Goal: Task Accomplishment & Management: Complete application form

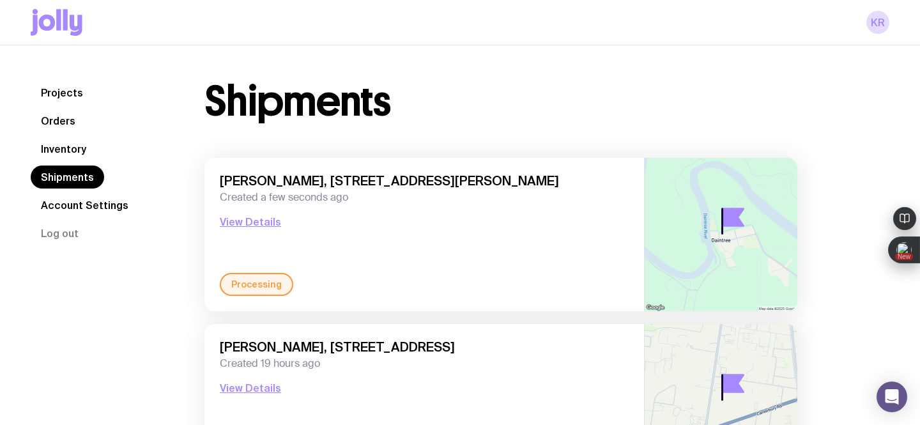
click at [54, 153] on link "Inventory" at bounding box center [64, 148] width 66 height 23
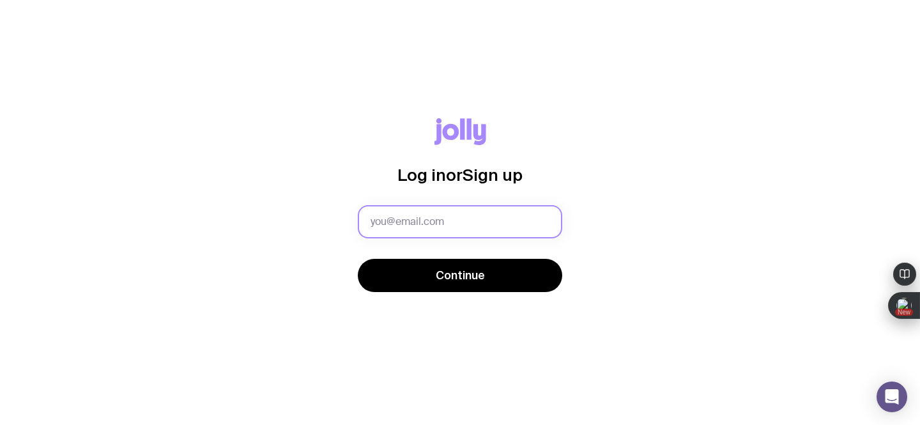
type input "[EMAIL_ADDRESS][DOMAIN_NAME]"
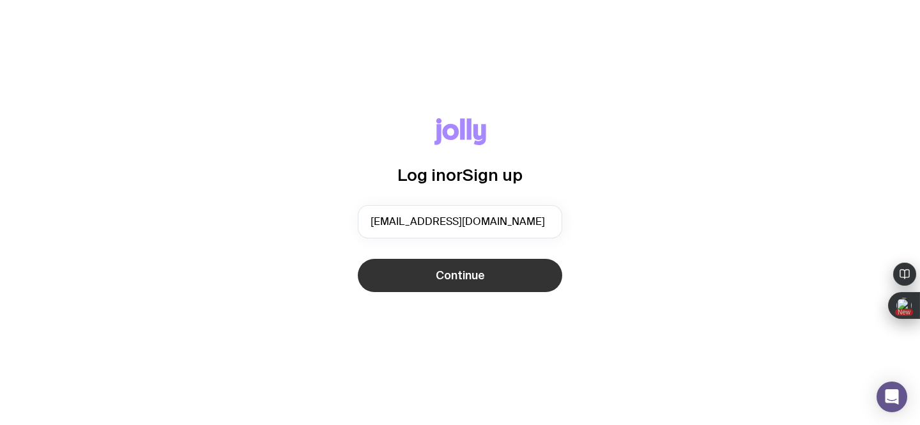
click at [400, 278] on button "Continue" at bounding box center [460, 275] width 205 height 33
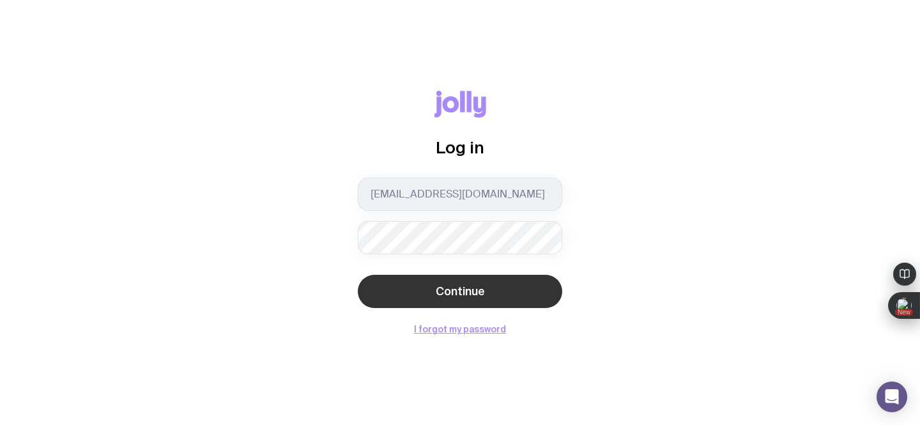
click at [399, 290] on button "Continue" at bounding box center [460, 291] width 205 height 33
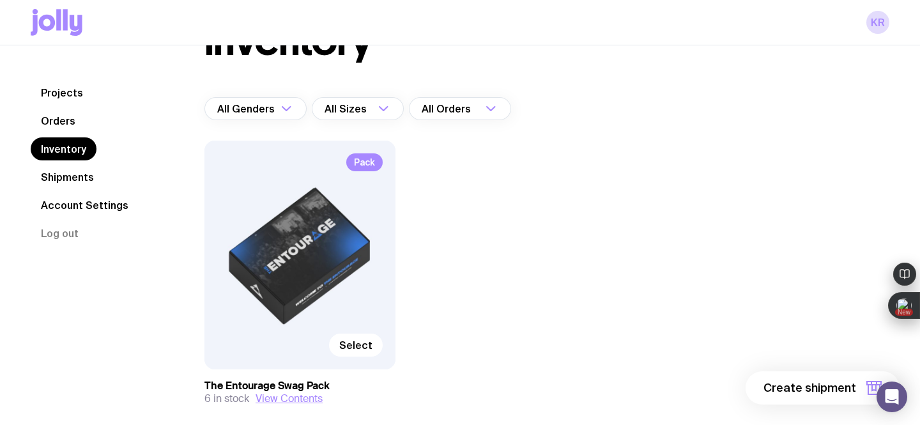
scroll to position [68, 0]
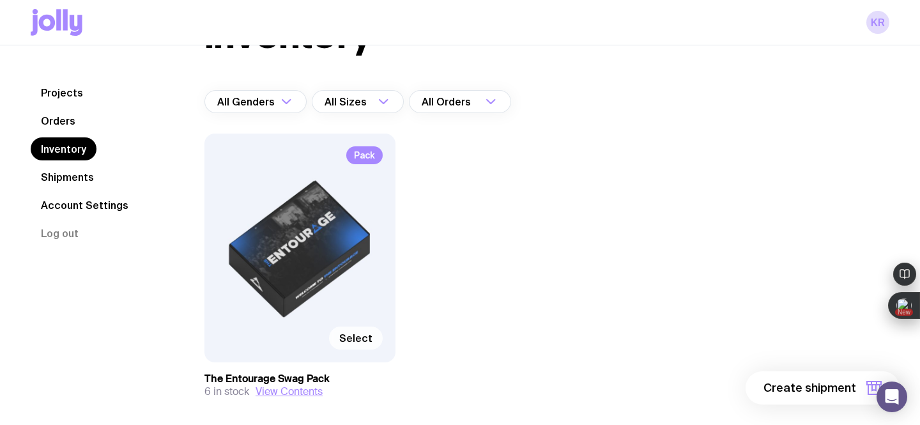
click at [354, 345] on label "Select" at bounding box center [356, 338] width 54 height 23
click at [0, 0] on input "Select" at bounding box center [0, 0] width 0 height 0
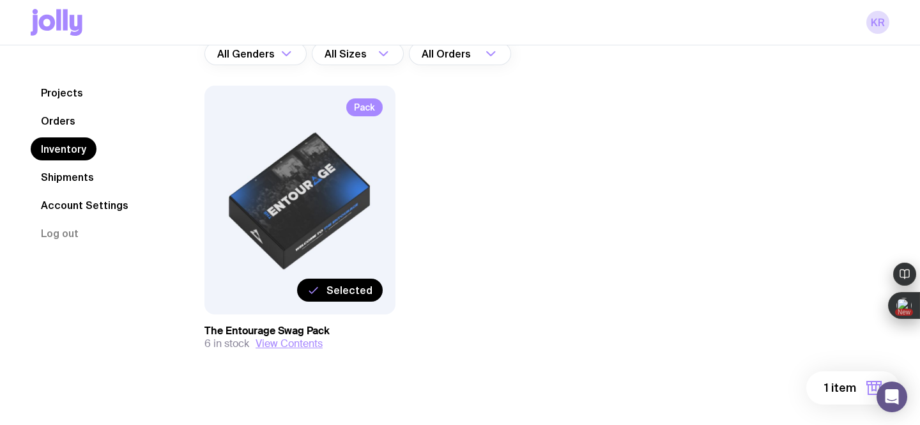
scroll to position [128, 0]
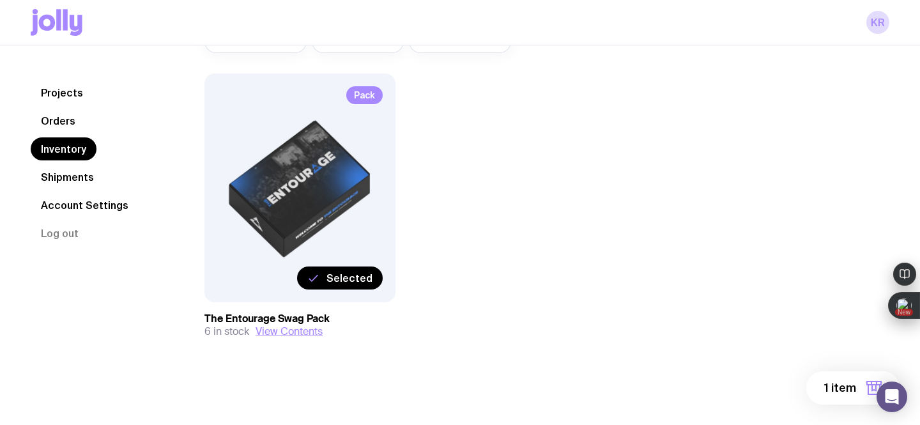
click at [824, 387] on button "1 item" at bounding box center [853, 387] width 93 height 33
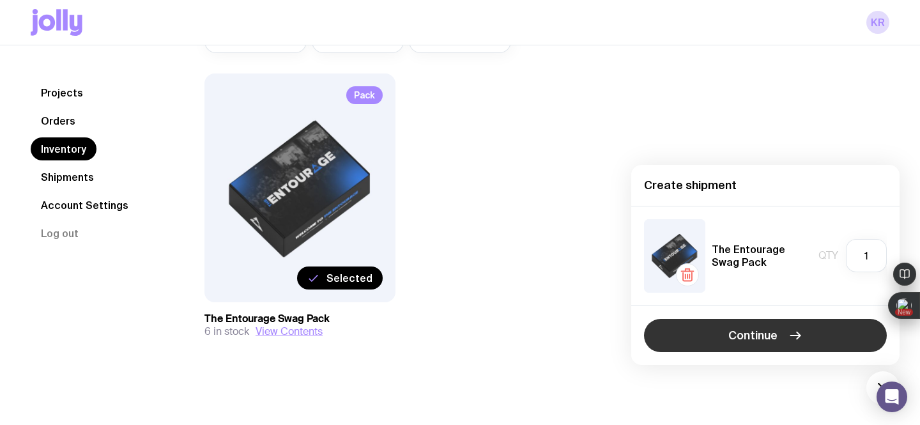
click at [784, 339] on button "Continue" at bounding box center [765, 335] width 243 height 33
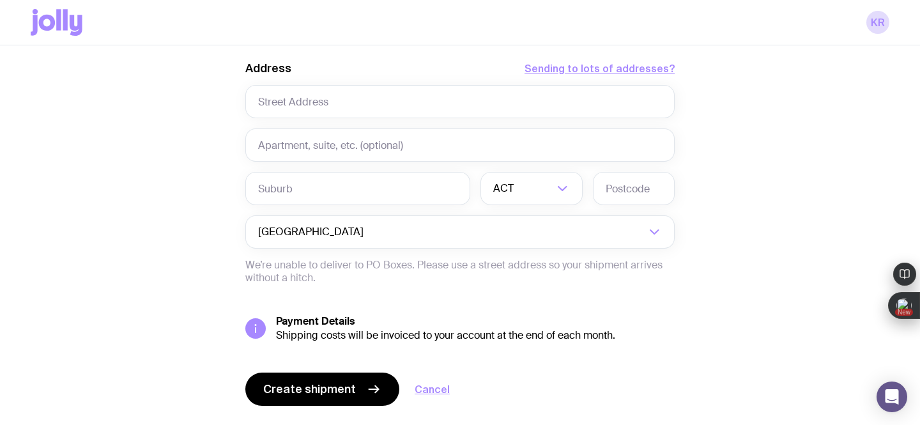
scroll to position [612, 0]
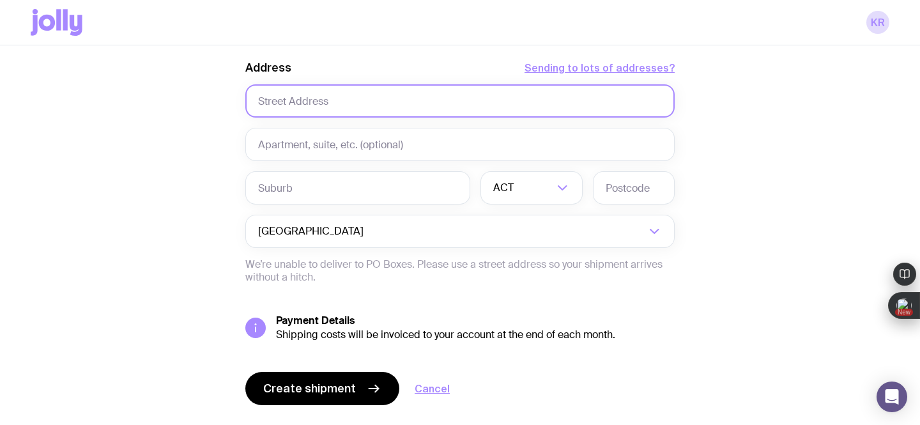
click at [327, 92] on input "text" at bounding box center [460, 100] width 430 height 33
paste input "[STREET_ADDRESS]"
drag, startPoint x: 437, startPoint y: 101, endPoint x: 341, endPoint y: 104, distance: 95.9
click at [341, 104] on input "[STREET_ADDRESS]" at bounding box center [460, 100] width 430 height 33
type input "[STREET_ADDRESS]"
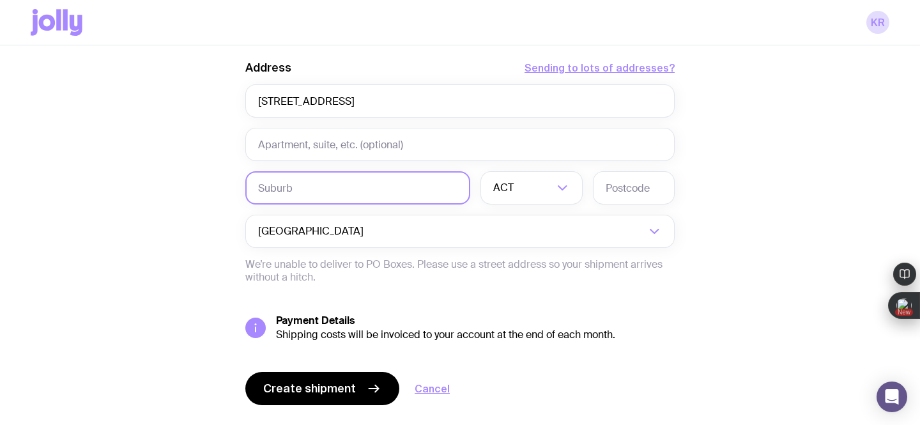
click at [291, 186] on input "text" at bounding box center [357, 187] width 225 height 33
paste input "[STREET_ADDRESS]"
drag, startPoint x: 349, startPoint y: 191, endPoint x: 252, endPoint y: 190, distance: 97.2
click at [252, 190] on input "[STREET_ADDRESS]" at bounding box center [357, 187] width 225 height 33
type input "Warriewood 2102"
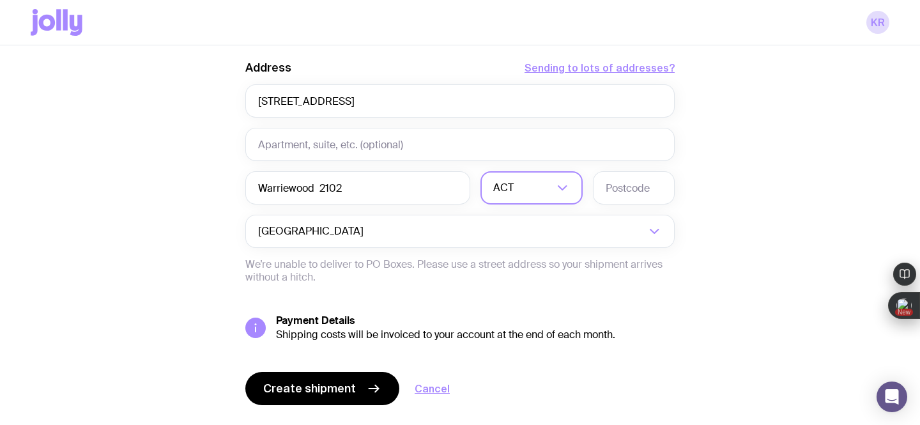
click at [511, 193] on div "ACT" at bounding box center [518, 187] width 74 height 33
click at [519, 254] on li "[GEOGRAPHIC_DATA]" at bounding box center [531, 254] width 101 height 27
click at [612, 189] on input "text" at bounding box center [634, 187] width 82 height 33
type input "2102"
drag, startPoint x: 407, startPoint y: 191, endPoint x: 314, endPoint y: 190, distance: 92.0
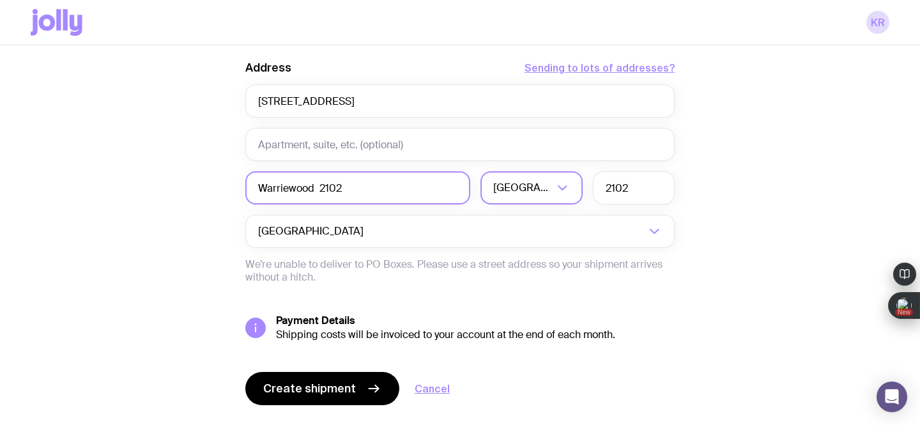
click at [314, 190] on input "Warriewood 2102" at bounding box center [357, 187] width 225 height 33
type input "Warriewood"
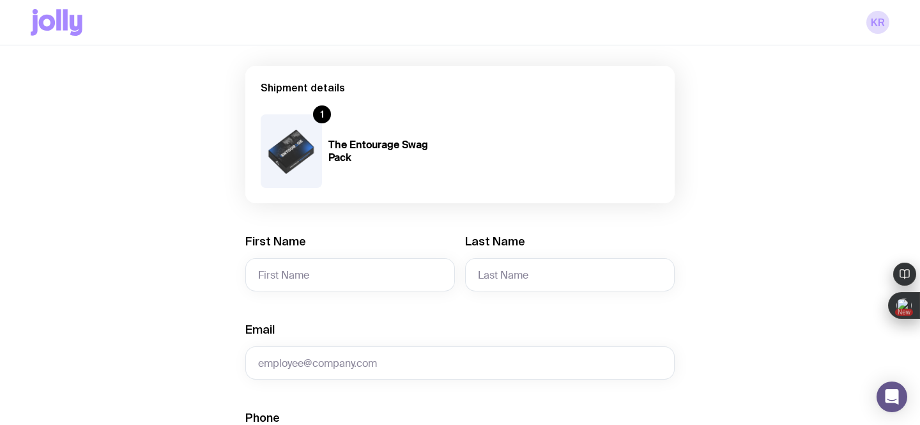
scroll to position [87, 0]
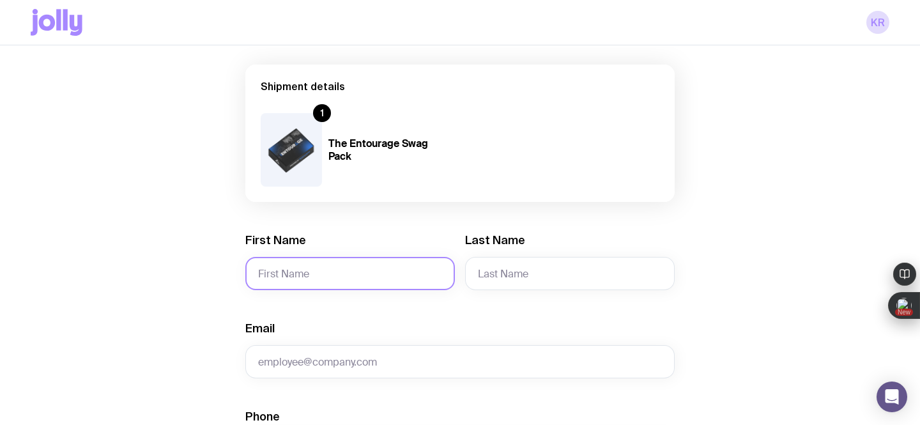
click at [254, 266] on input "First Name" at bounding box center [350, 273] width 210 height 33
paste input "[PERSON_NAME]"
drag, startPoint x: 325, startPoint y: 265, endPoint x: 295, endPoint y: 275, distance: 32.5
click at [295, 275] on input "[PERSON_NAME]" at bounding box center [350, 273] width 210 height 33
drag, startPoint x: 329, startPoint y: 275, endPoint x: 288, endPoint y: 274, distance: 40.9
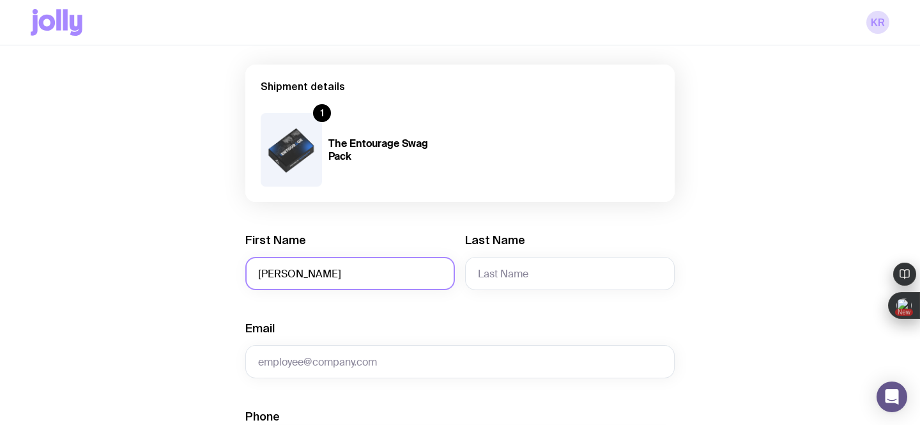
click at [288, 274] on input "[PERSON_NAME]" at bounding box center [350, 273] width 210 height 33
type input "[PERSON_NAME]"
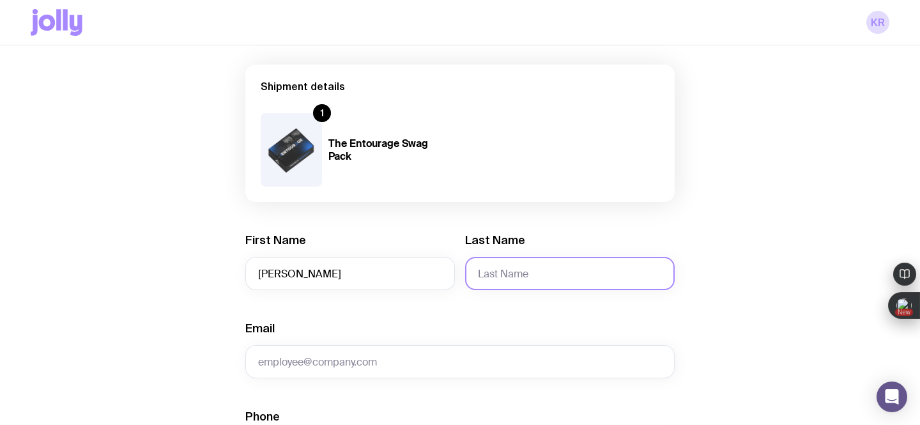
click at [489, 275] on input "Last Name" at bounding box center [570, 273] width 210 height 33
paste input "[PERSON_NAME]"
drag, startPoint x: 513, startPoint y: 275, endPoint x: 465, endPoint y: 269, distance: 48.3
click at [465, 270] on input "[PERSON_NAME]" at bounding box center [570, 273] width 210 height 33
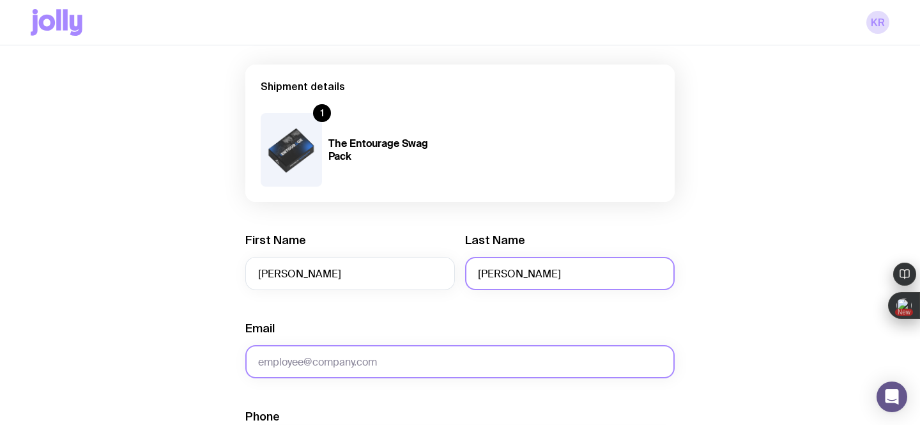
type input "[PERSON_NAME]"
click at [340, 368] on input "Email" at bounding box center [460, 361] width 430 height 33
paste input "[EMAIL_ADDRESS][DOMAIN_NAME]"
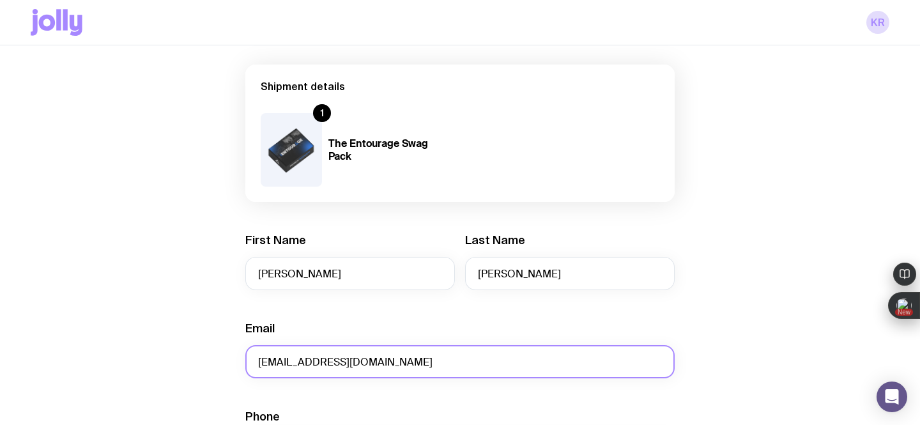
type input "[EMAIL_ADDRESS][DOMAIN_NAME]"
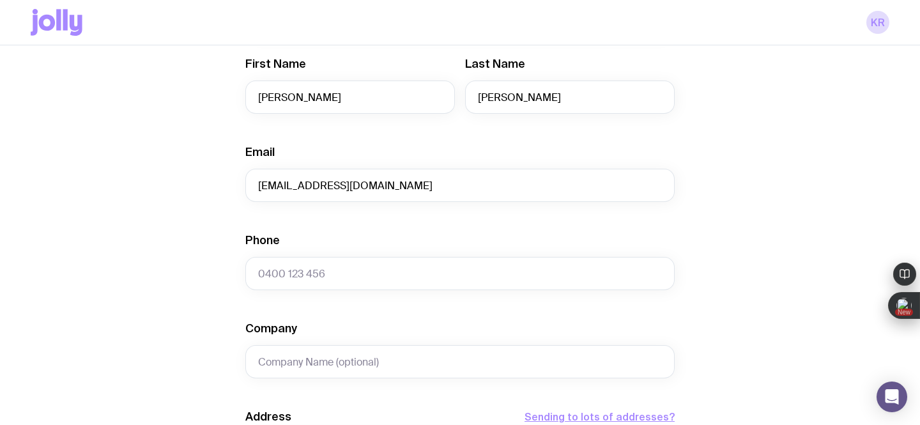
scroll to position [265, 0]
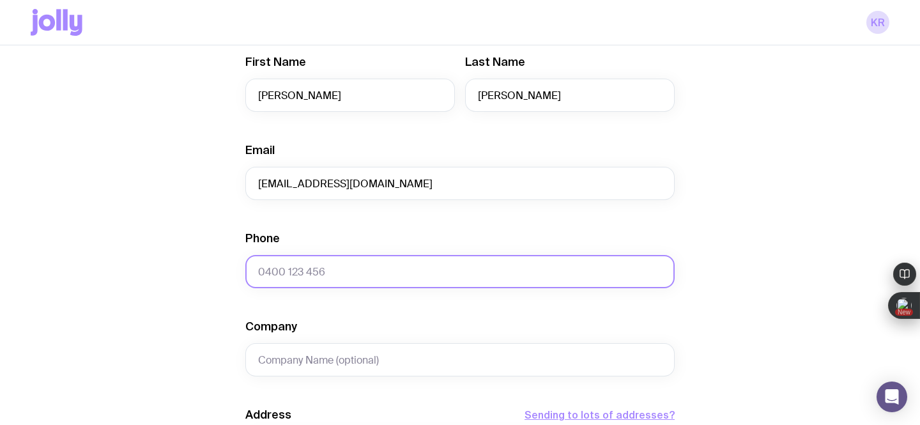
click at [251, 268] on input "Phone" at bounding box center [460, 271] width 430 height 33
paste input "415 316 850"
click at [258, 274] on input "415 316 850" at bounding box center [460, 271] width 430 height 33
type input "0415 316 850"
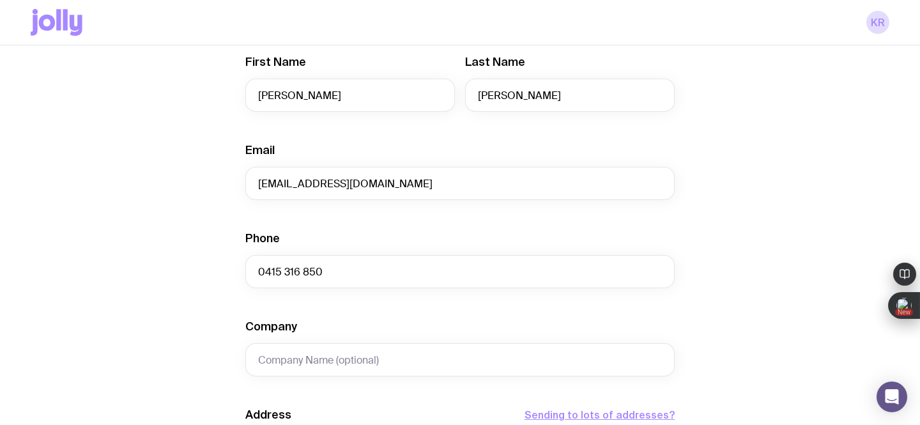
click at [187, 318] on div "Create shipment Shipment details 1 The Entourage Swag Pack First Name [PERSON_N…" at bounding box center [460, 317] width 859 height 972
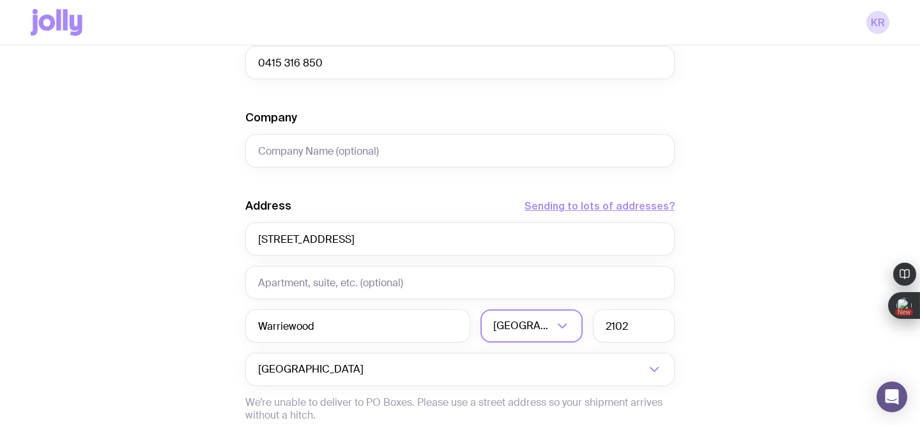
scroll to position [644, 0]
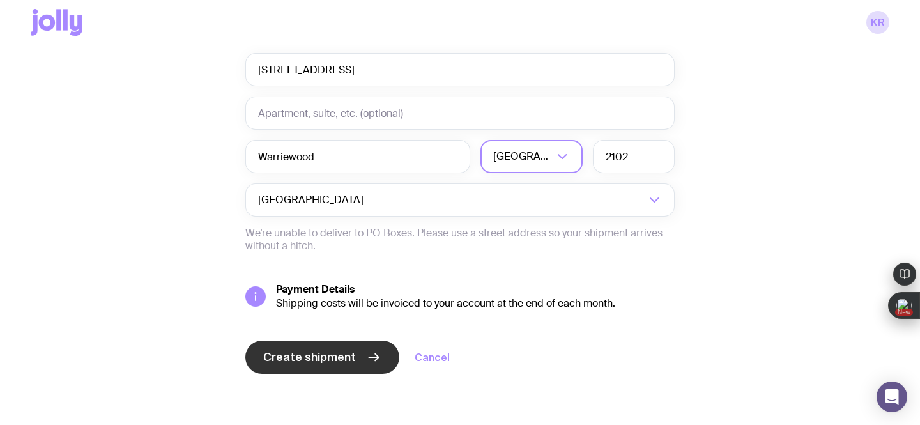
click at [312, 359] on span "Create shipment" at bounding box center [309, 357] width 93 height 15
